Goal: Task Accomplishment & Management: Complete application form

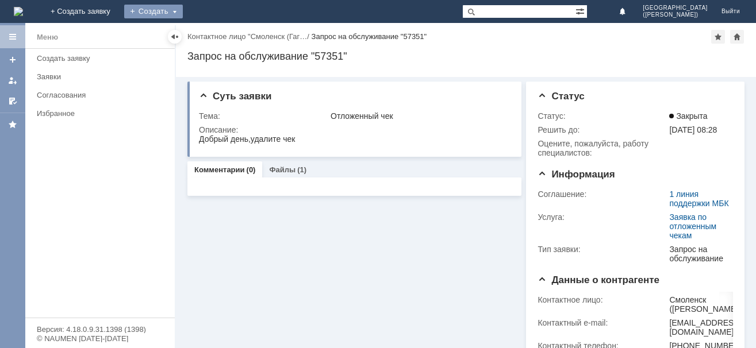
click at [183, 9] on div "Создать" at bounding box center [153, 12] width 59 height 14
click at [214, 33] on link "Заявка" at bounding box center [169, 35] width 87 height 14
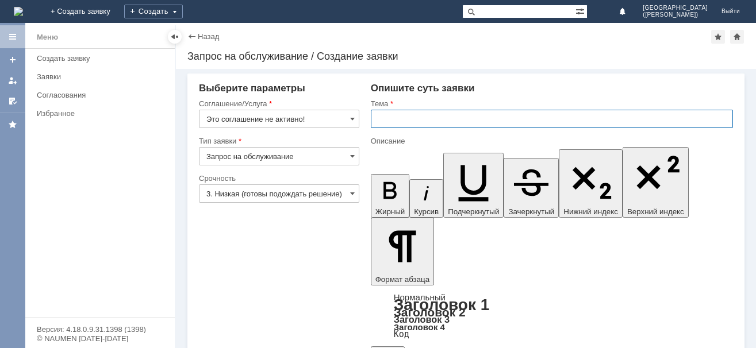
click at [382, 120] on input "text" at bounding box center [552, 119] width 362 height 18
type input "о"
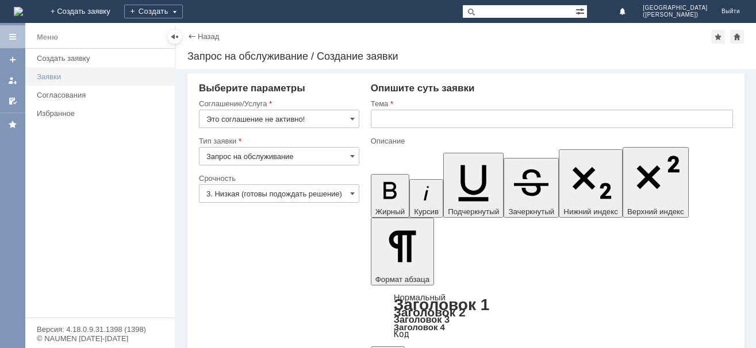
click at [57, 77] on div "Заявки" at bounding box center [102, 76] width 131 height 9
click at [183, 10] on div "Создать" at bounding box center [153, 12] width 59 height 14
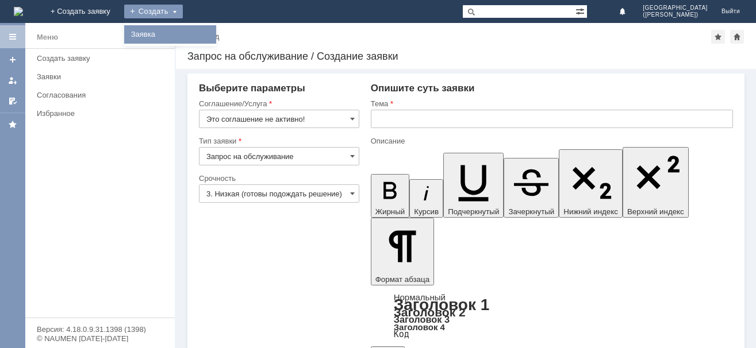
click at [214, 34] on link "Заявка" at bounding box center [169, 35] width 87 height 14
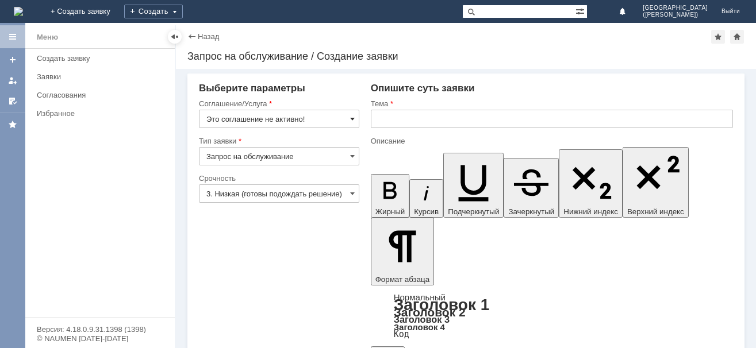
click at [352, 117] on span at bounding box center [352, 118] width 5 height 9
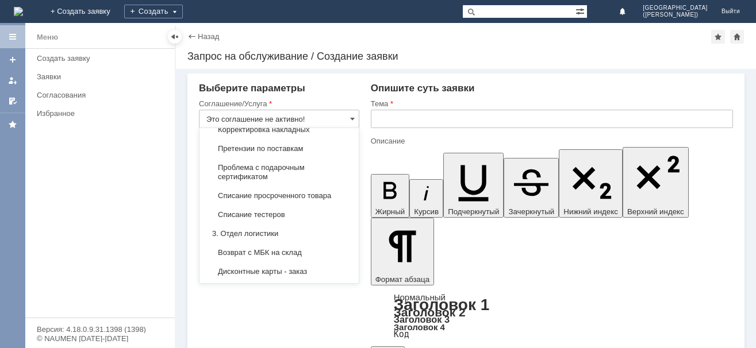
scroll to position [292, 0]
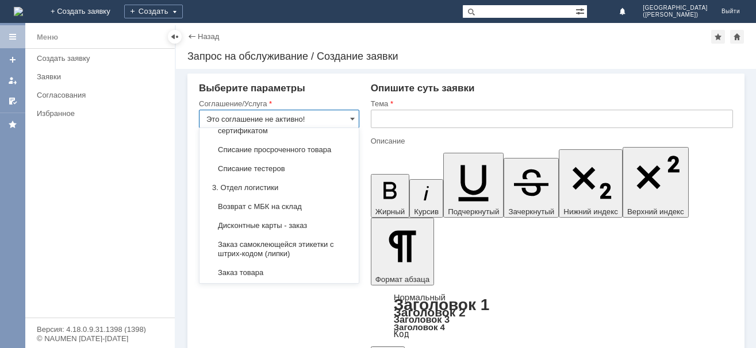
click at [300, 120] on input "Это соглашение не активно!" at bounding box center [279, 119] width 160 height 18
click at [353, 117] on span at bounding box center [352, 118] width 5 height 9
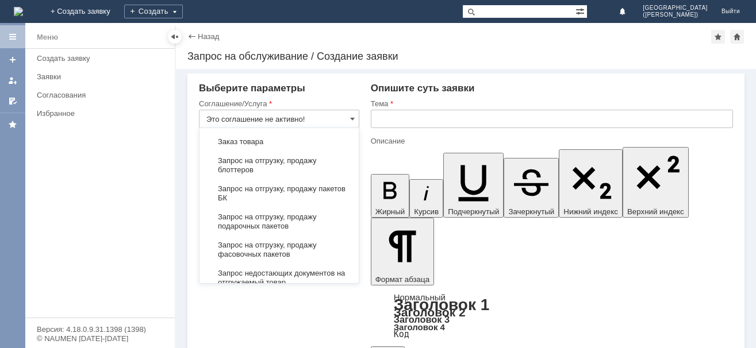
scroll to position [478, 0]
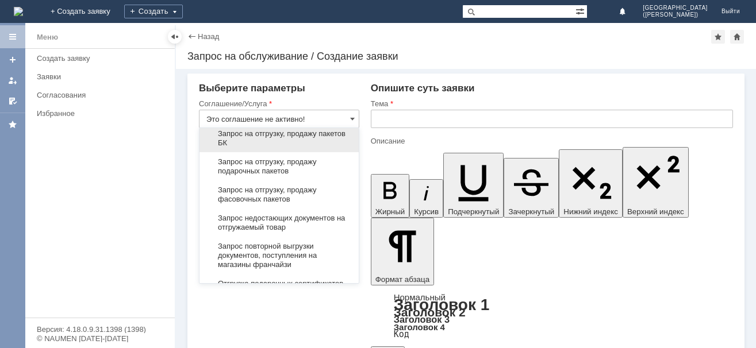
click at [263, 139] on span "Запрос на отгрузку, продажу пакетов БК" at bounding box center [278, 138] width 145 height 18
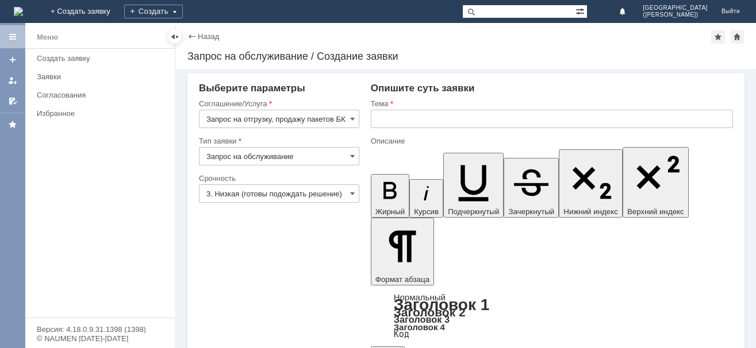
type input "Запрос на отгрузку, продажу пакетов БК"
click at [377, 118] on input "text" at bounding box center [552, 119] width 362 height 18
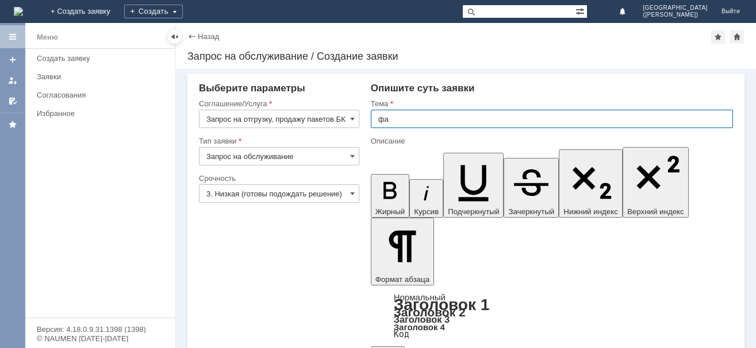
type input "ф"
type input "пакеты бк средние"
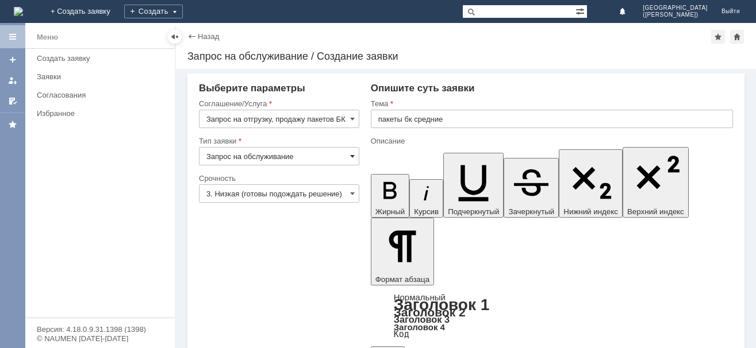
click at [353, 154] on span at bounding box center [352, 156] width 5 height 9
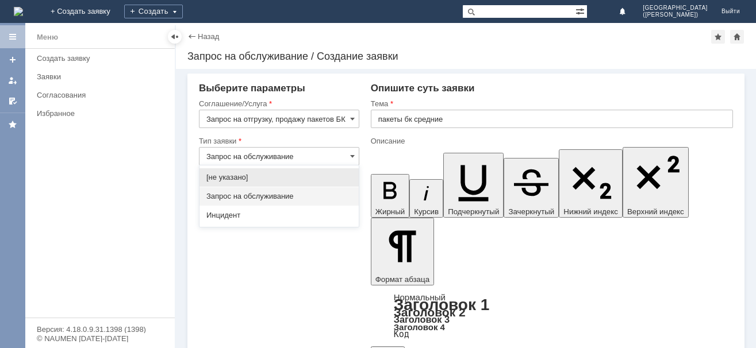
drag, startPoint x: 314, startPoint y: 259, endPoint x: 320, endPoint y: 256, distance: 6.7
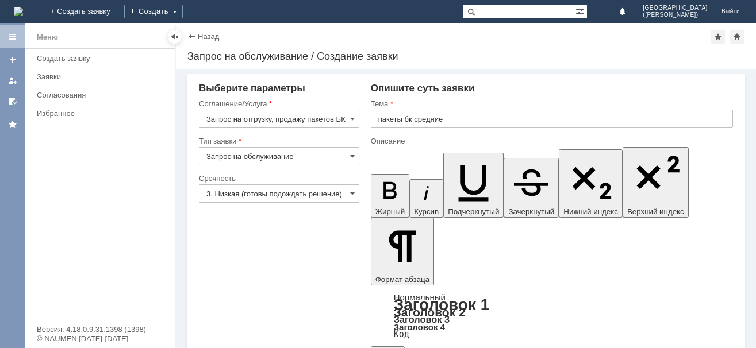
type input "Запрос на обслуживание"
click at [354, 191] on span at bounding box center [352, 193] width 5 height 9
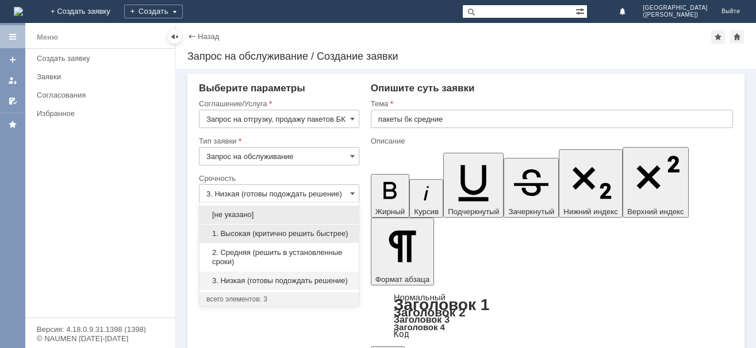
click at [274, 233] on span "1. Высокая (критично решить быстрее)" at bounding box center [278, 233] width 145 height 9
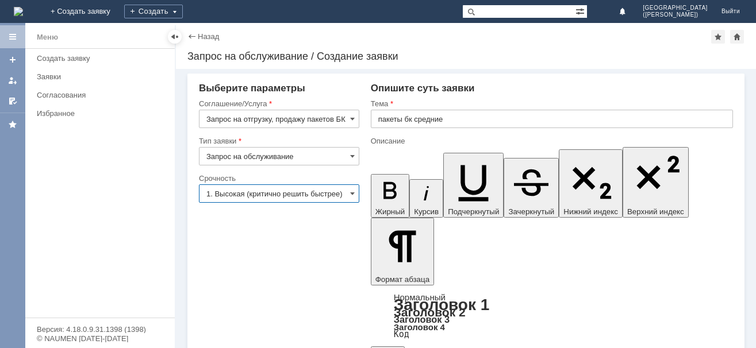
type input "1. Высокая (критично решить быстрее)"
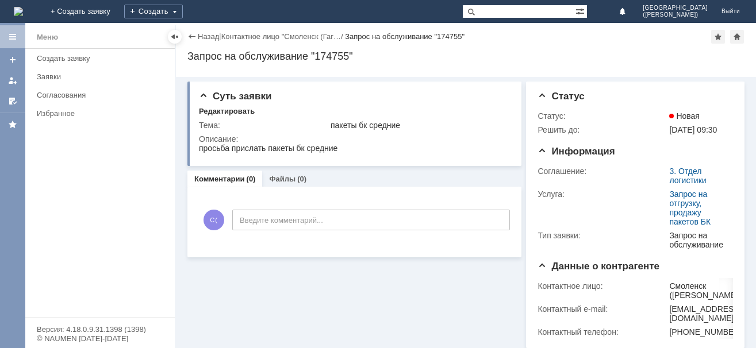
click at [190, 34] on div "Назад" at bounding box center [203, 36] width 32 height 9
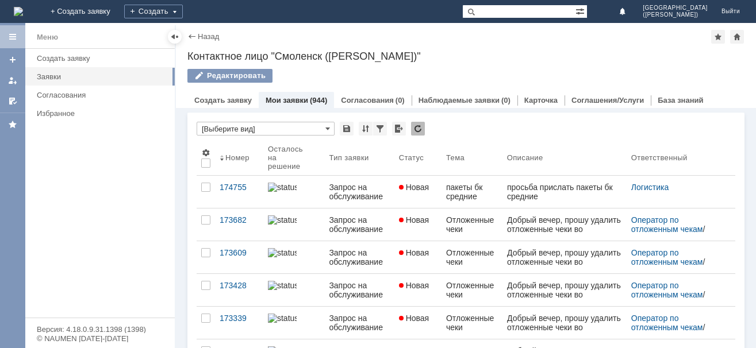
click at [194, 32] on div "Назад | Контактное лицо "Смоленск (Гагарина)"" at bounding box center [465, 37] width 557 height 14
click at [187, 36] on div "Назад | Контактное лицо "Смоленск (Гагарина)" Контактное лицо "Смоленск (Гагари…" at bounding box center [466, 65] width 580 height 85
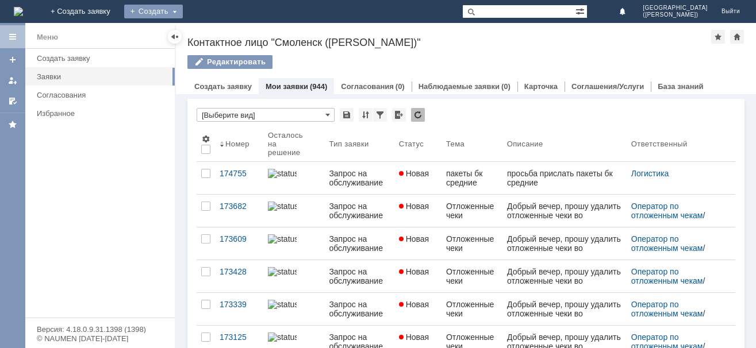
click at [183, 9] on div "Создать" at bounding box center [153, 12] width 59 height 14
click at [214, 34] on link "Заявка" at bounding box center [169, 35] width 87 height 14
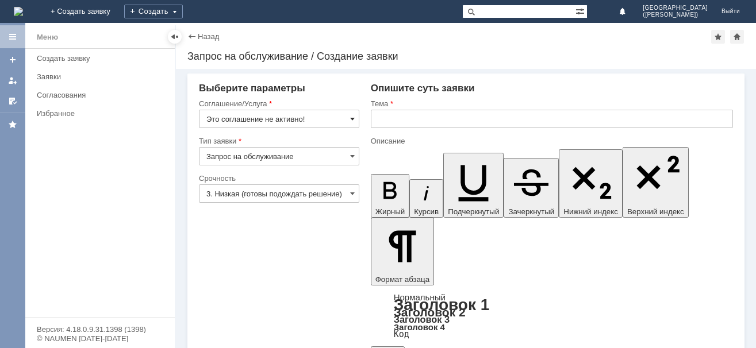
click at [354, 117] on span at bounding box center [352, 118] width 5 height 9
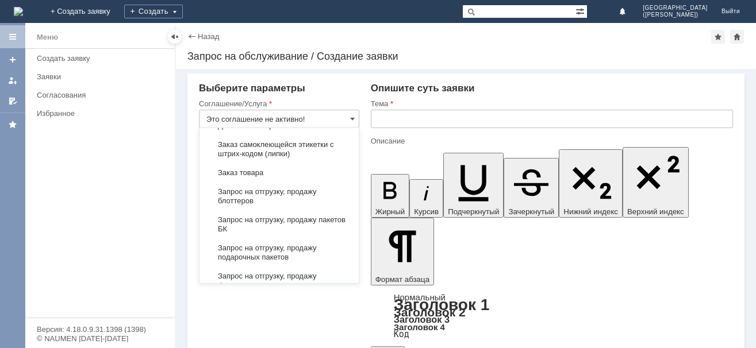
scroll to position [431, 0]
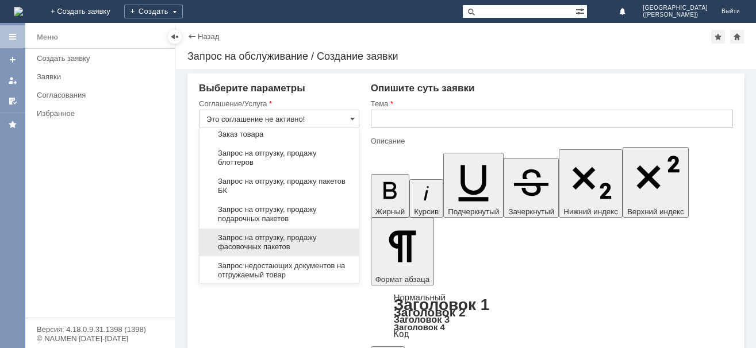
click at [258, 240] on span "Запрос на отгрузку, продажу фасовочных пакетов" at bounding box center [278, 242] width 145 height 18
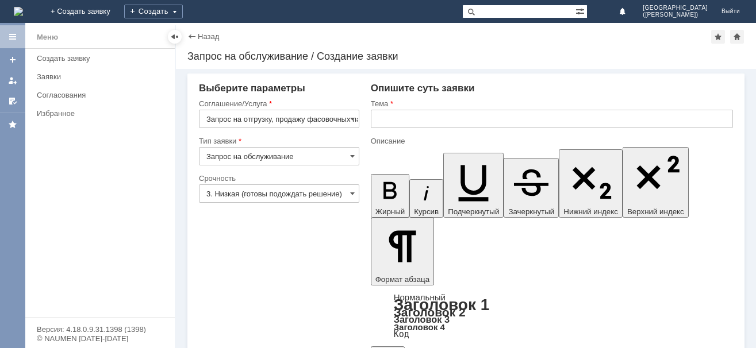
type input "Запрос на отгрузку, продажу фасовочных пакетов"
click at [351, 197] on span at bounding box center [352, 193] width 5 height 9
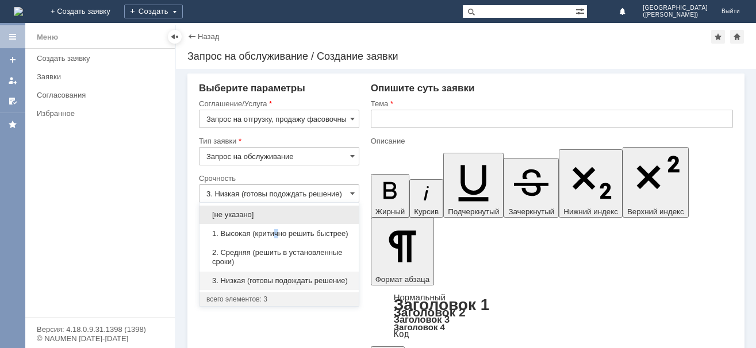
click at [279, 232] on span "1. Высокая (критично решить быстрее)" at bounding box center [278, 233] width 145 height 9
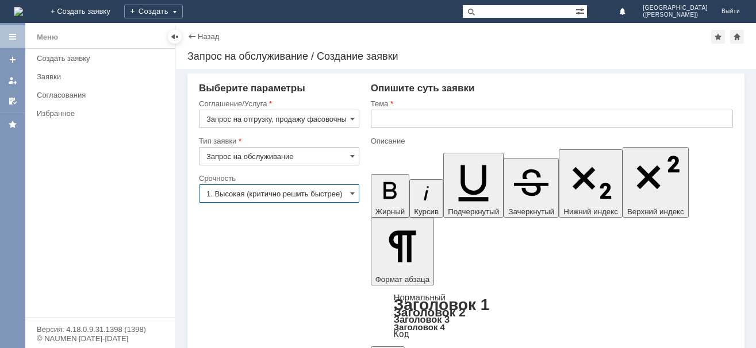
type input "1. Высокая (критично решить быстрее)"
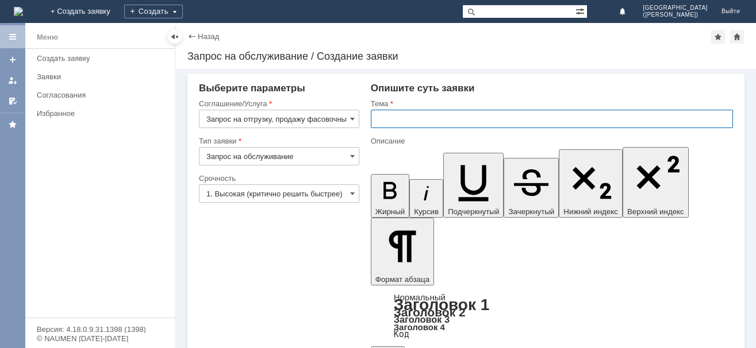
click at [378, 117] on input "text" at bounding box center [552, 119] width 362 height 18
type input "пакеты фасовочные"
